Goal: Task Accomplishment & Management: Manage account settings

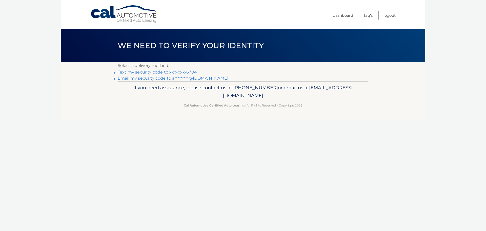
click at [152, 70] on link "Text my security code to xxx-xxx-6704" at bounding box center [157, 72] width 79 height 5
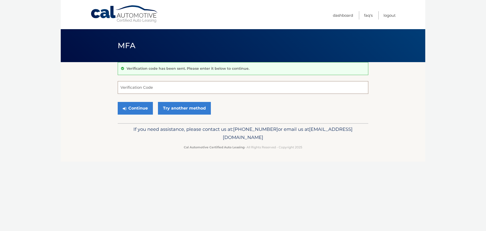
click at [150, 86] on input "Verification Code" at bounding box center [243, 87] width 251 height 13
type input "674383"
click at [118, 102] on button "Continue" at bounding box center [135, 108] width 35 height 13
click at [124, 108] on icon "submit" at bounding box center [125, 108] width 4 height 4
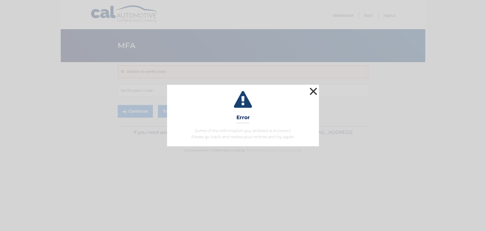
click at [316, 92] on button "×" at bounding box center [313, 91] width 10 height 10
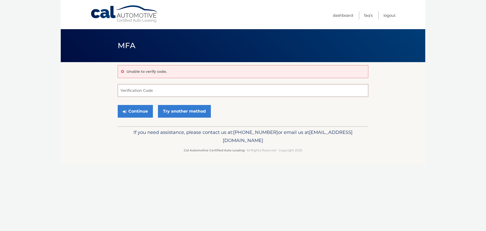
click at [233, 92] on input "Verification Code" at bounding box center [243, 90] width 251 height 13
click at [118, 105] on button "Continue" at bounding box center [135, 111] width 35 height 13
type input "674383"
click at [117, 108] on section "Unable to verify code. 674383 Verification Code Continue Try another method" at bounding box center [243, 94] width 365 height 64
click at [132, 108] on button "Continue" at bounding box center [135, 111] width 35 height 13
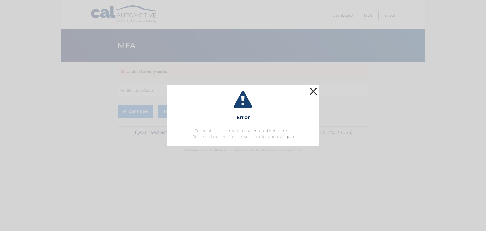
click at [310, 89] on button "×" at bounding box center [313, 91] width 10 height 10
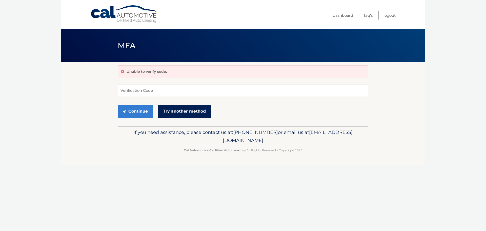
click at [180, 108] on link "Try another method" at bounding box center [184, 111] width 53 height 13
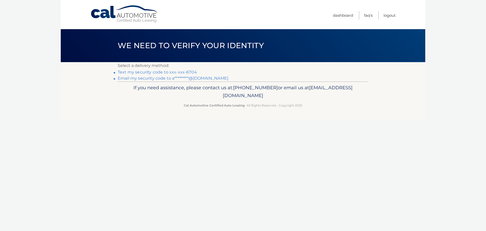
click at [155, 78] on link "Email my security code to a*********@[DOMAIN_NAME]" at bounding box center [173, 78] width 111 height 5
